Goal: Find specific page/section: Find specific page/section

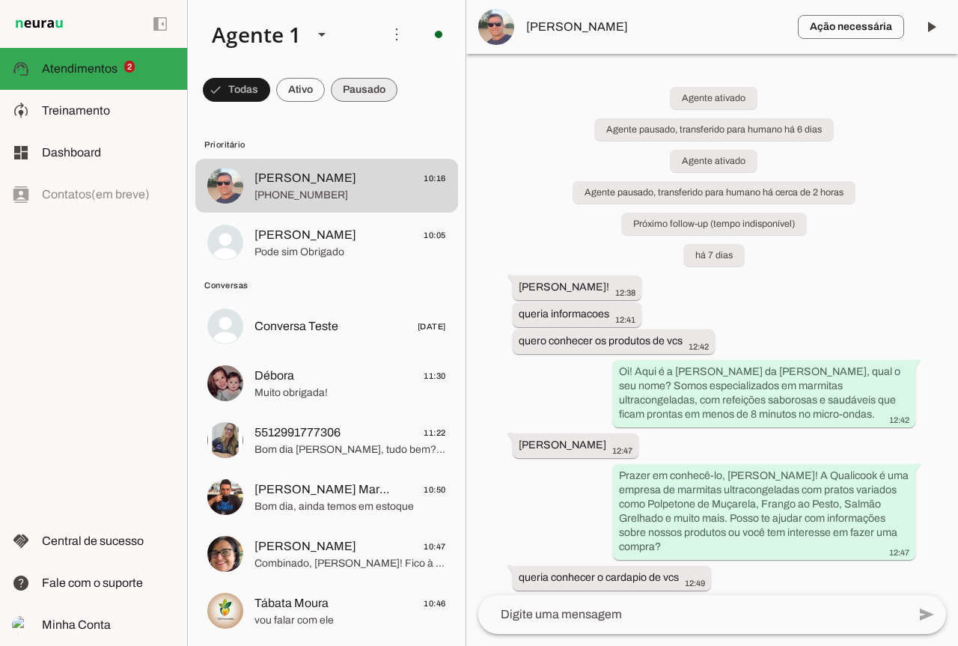
click at [349, 94] on span at bounding box center [364, 90] width 67 height 36
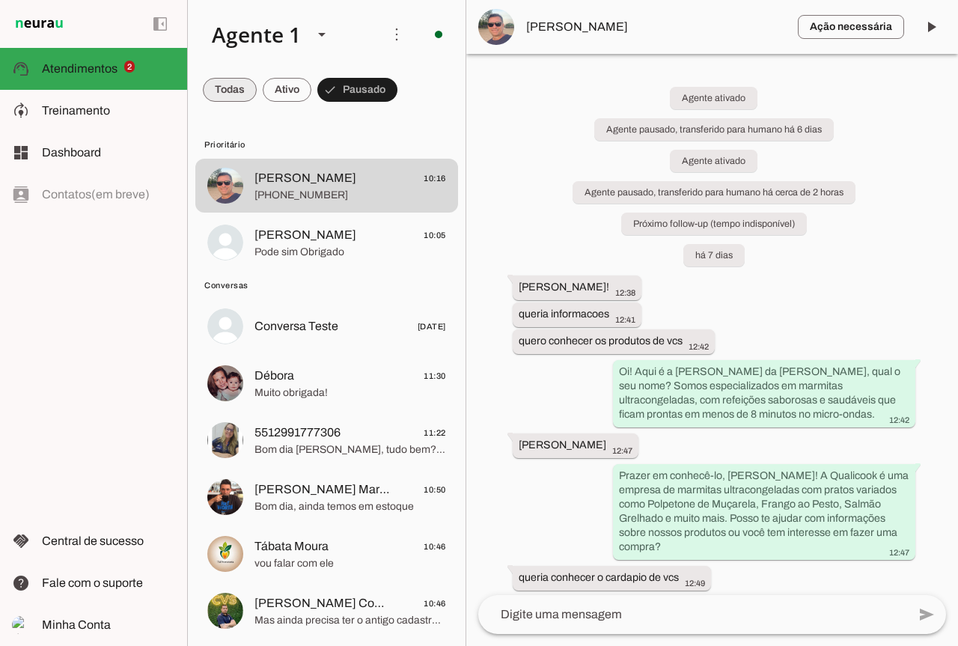
click at [224, 103] on span at bounding box center [230, 90] width 54 height 36
